Goal: Transaction & Acquisition: Purchase product/service

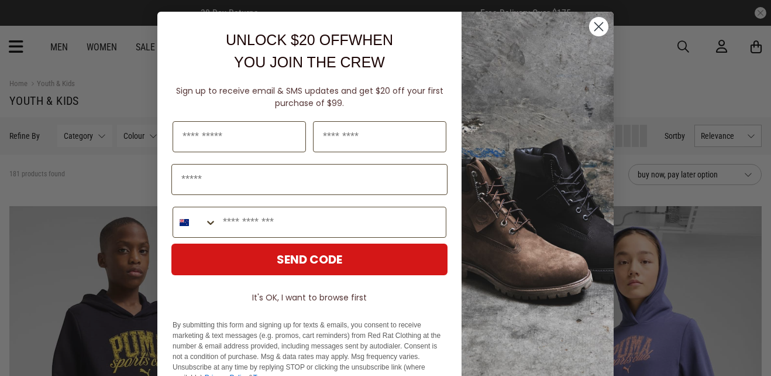
drag, startPoint x: 256, startPoint y: 44, endPoint x: 262, endPoint y: 49, distance: 7.6
click at [262, 48] on span "UNLOCK $20 OFF" at bounding box center [287, 40] width 123 height 16
click at [597, 29] on icon "Close dialog" at bounding box center [599, 27] width 8 height 8
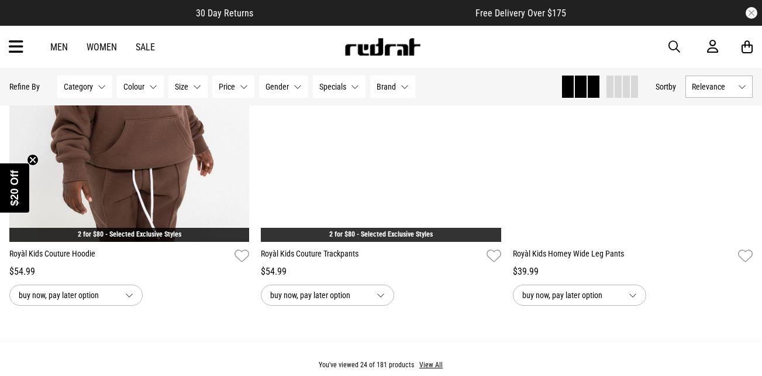
scroll to position [3243, 0]
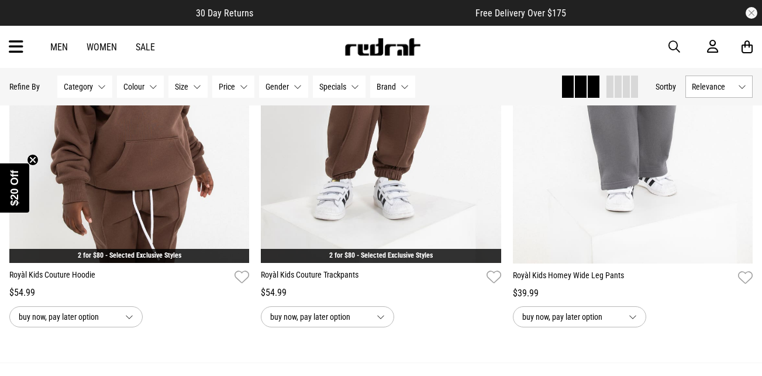
click at [271, 82] on span "Gender" at bounding box center [277, 86] width 23 height 9
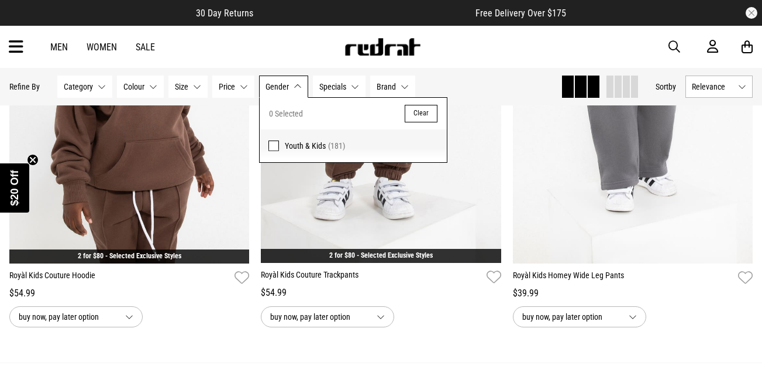
click at [87, 85] on span "Category" at bounding box center [78, 86] width 29 height 9
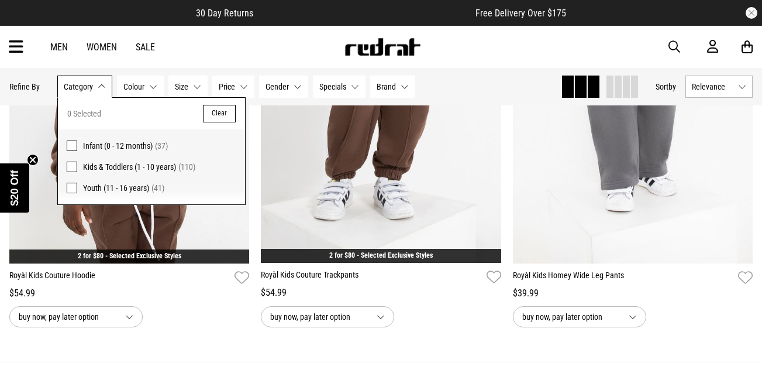
click at [77, 163] on label "Kids & Toddlers (1 - 10 years) (110)" at bounding box center [151, 166] width 187 height 21
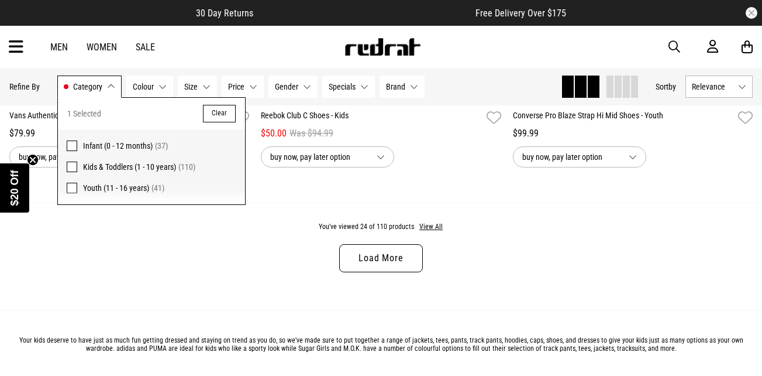
scroll to position [3458, 0]
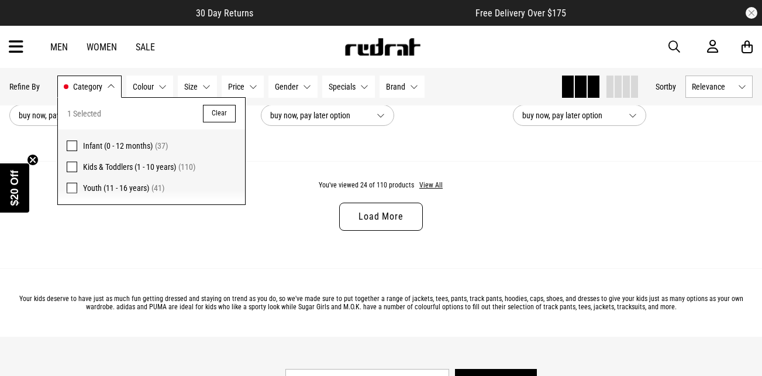
click at [377, 221] on link "Load More" at bounding box center [380, 216] width 83 height 28
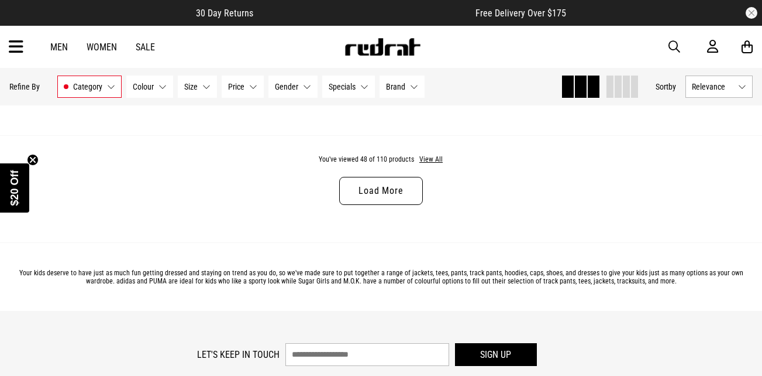
scroll to position [6883, 0]
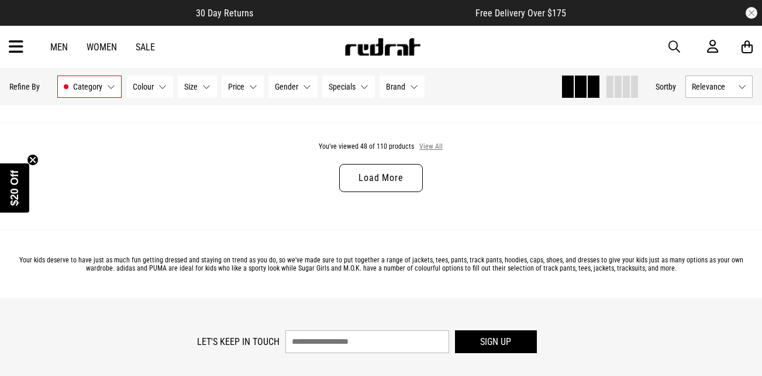
click at [424, 152] on button "View All" at bounding box center [431, 147] width 25 height 11
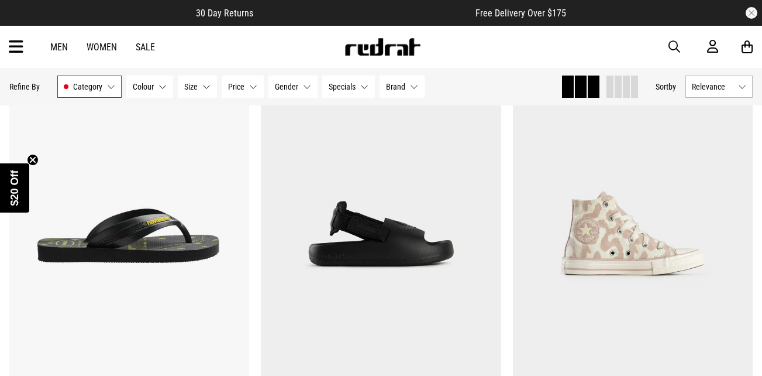
scroll to position [8290, 0]
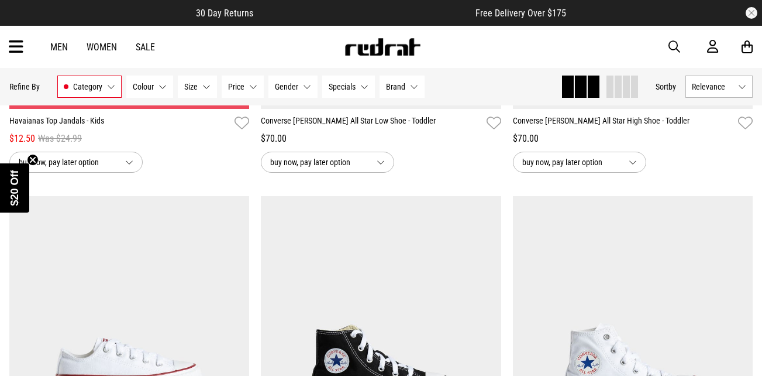
scroll to position [12795, 0]
